Goal: Use online tool/utility: Utilize a website feature to perform a specific function

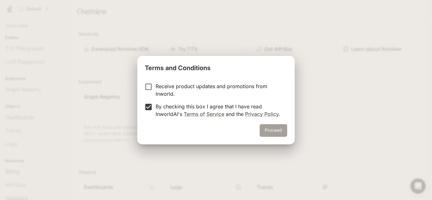
click at [280, 130] on button "Proceed" at bounding box center [272, 130] width 27 height 13
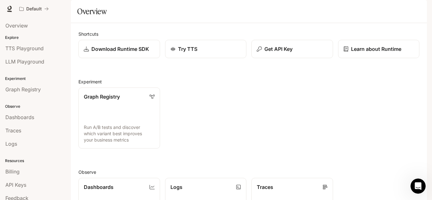
scroll to position [157, 0]
click at [25, 51] on span "TTS Playground" at bounding box center [24, 49] width 38 height 8
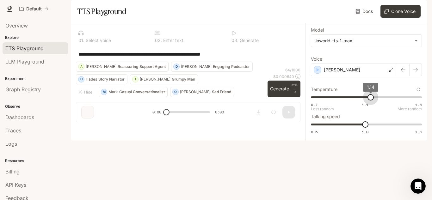
type input "****"
click at [369, 100] on span "1.13" at bounding box center [369, 97] width 6 height 6
type input "***"
drag, startPoint x: 365, startPoint y: 143, endPoint x: 374, endPoint y: 143, distance: 8.8
click at [374, 128] on span "1.1" at bounding box center [376, 124] width 6 height 6
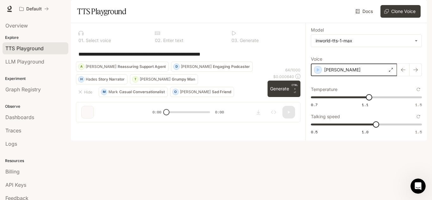
click at [317, 72] on icon "button" at bounding box center [318, 70] width 3 height 4
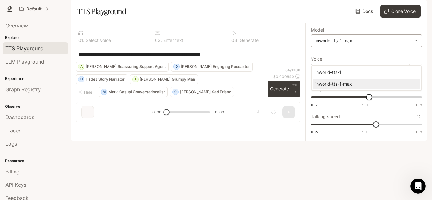
click at [329, 60] on body "**********" at bounding box center [216, 100] width 432 height 200
click at [329, 60] on div at bounding box center [216, 100] width 432 height 200
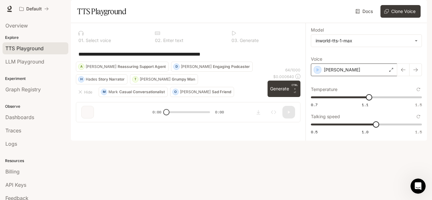
click at [176, 97] on div "O" at bounding box center [176, 92] width 6 height 10
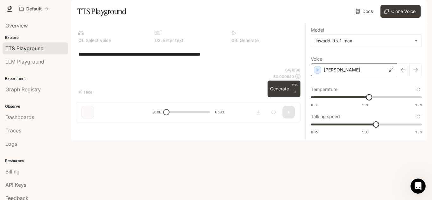
type textarea "**********"
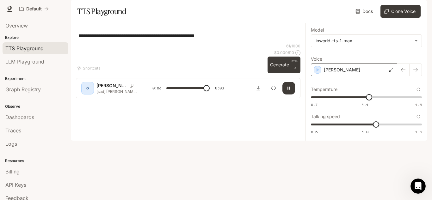
click at [106, 89] on p "[PERSON_NAME]" at bounding box center [111, 85] width 31 height 6
type input "*"
click at [128, 88] on icon "Copy Voice ID" at bounding box center [131, 86] width 6 height 4
click at [87, 93] on div "O" at bounding box center [87, 88] width 10 height 10
click at [393, 76] on div "[PERSON_NAME]" at bounding box center [354, 70] width 86 height 13
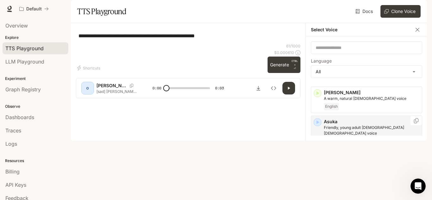
scroll to position [110, 0]
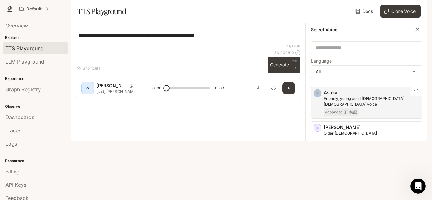
click at [318, 96] on icon "button" at bounding box center [317, 93] width 6 height 6
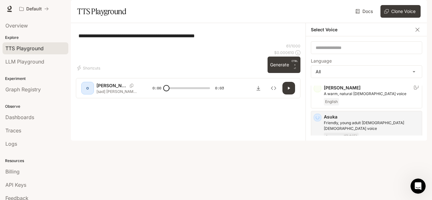
scroll to position [84, 0]
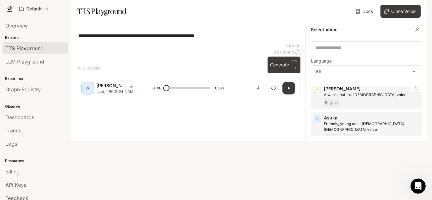
click at [319, 91] on icon "button" at bounding box center [317, 90] width 3 height 4
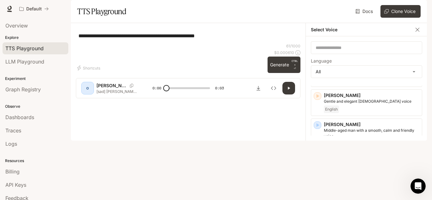
scroll to position [177, 0]
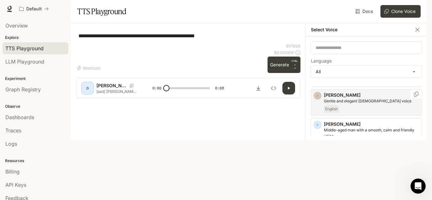
click at [318, 99] on icon "button" at bounding box center [317, 96] width 6 height 6
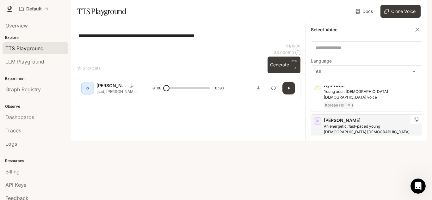
scroll to position [555, 0]
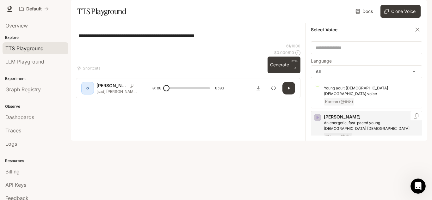
click at [319, 116] on icon "button" at bounding box center [317, 118] width 3 height 4
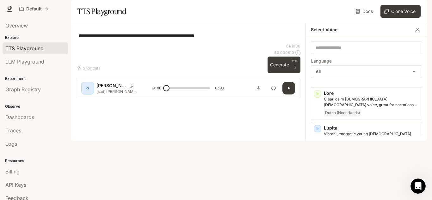
scroll to position [752, 0]
click at [318, 125] on icon "button" at bounding box center [317, 128] width 6 height 6
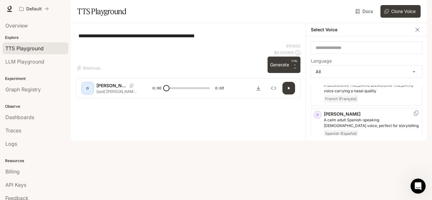
scroll to position [899, 0]
click at [318, 146] on icon "button" at bounding box center [317, 149] width 6 height 6
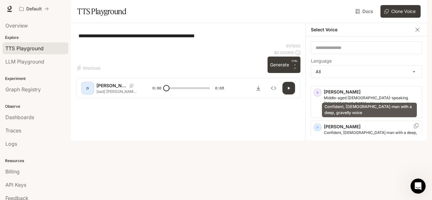
scroll to position [1092, 0]
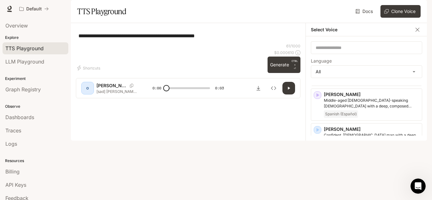
click at [315, 161] on icon "button" at bounding box center [317, 164] width 6 height 6
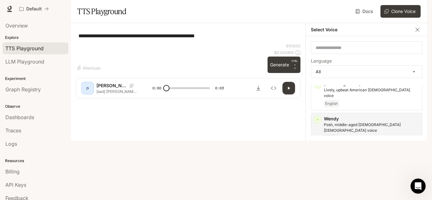
scroll to position [1346, 0]
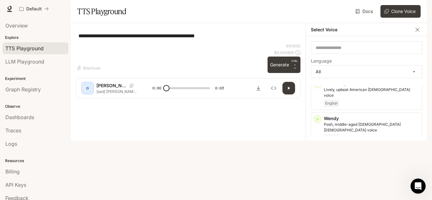
click at [317, 187] on icon "button" at bounding box center [317, 189] width 3 height 4
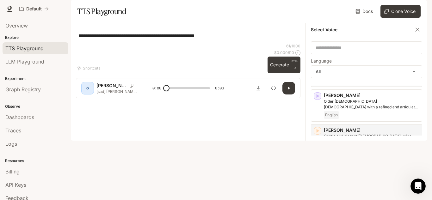
scroll to position [0, 0]
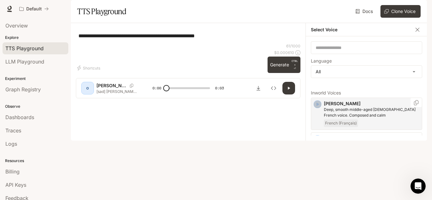
click at [316, 108] on div "button" at bounding box center [317, 104] width 8 height 8
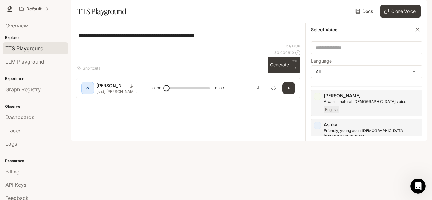
scroll to position [78, 0]
click at [319, 99] on icon "button" at bounding box center [317, 96] width 6 height 6
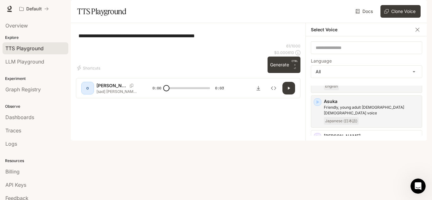
scroll to position [101, 0]
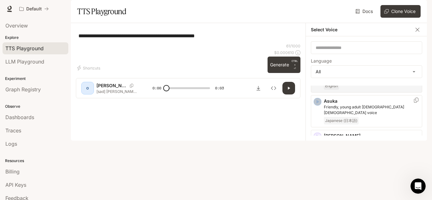
click at [316, 105] on icon "button" at bounding box center [317, 102] width 6 height 6
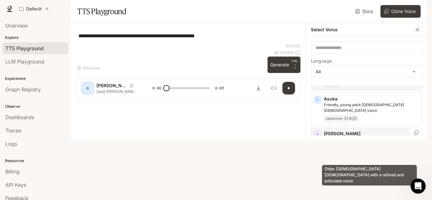
scroll to position [102, 0]
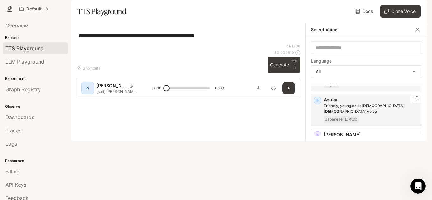
click at [330, 103] on p "Asuka" at bounding box center [371, 100] width 95 height 6
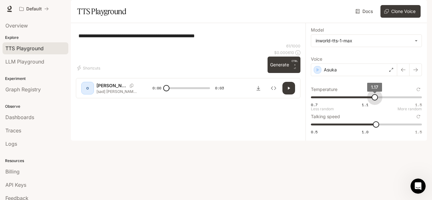
type input "****"
drag, startPoint x: 368, startPoint y: 118, endPoint x: 373, endPoint y: 116, distance: 4.8
click at [373, 100] on span "1.17" at bounding box center [374, 97] width 6 height 6
click at [289, 91] on icon "button" at bounding box center [288, 88] width 5 height 5
click at [278, 73] on button "Generate CTRL + ⏎" at bounding box center [283, 65] width 33 height 16
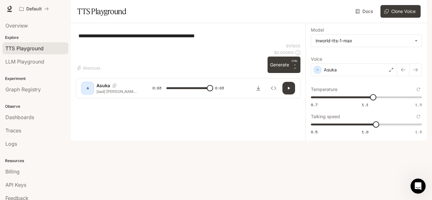
type input "*"
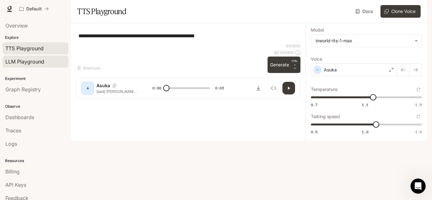
click at [17, 65] on span "LLM Playground" at bounding box center [24, 62] width 39 height 8
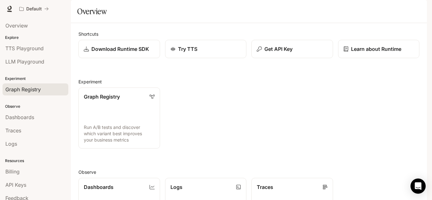
click at [42, 93] on div "Graph Registry" at bounding box center [35, 90] width 60 height 8
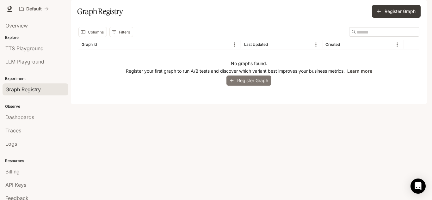
click at [248, 86] on button "Register Graph" at bounding box center [248, 81] width 45 height 10
